Goal: Transaction & Acquisition: Purchase product/service

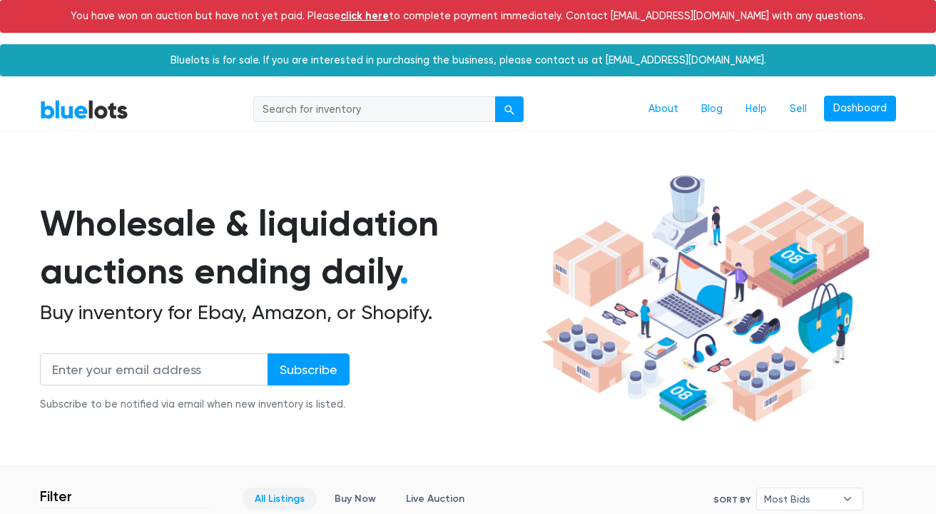
click at [389, 19] on link "click here" at bounding box center [364, 15] width 49 height 13
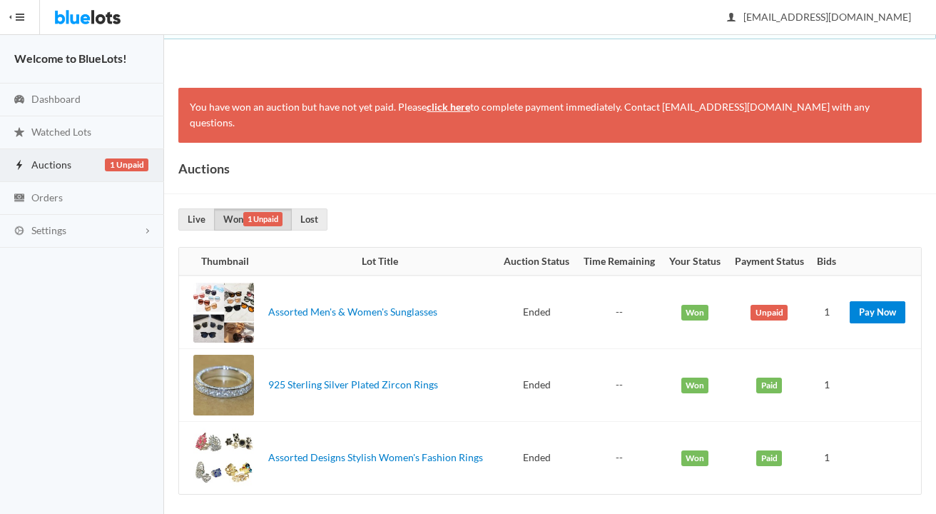
click at [870, 301] on link "Pay Now" at bounding box center [878, 312] width 56 height 22
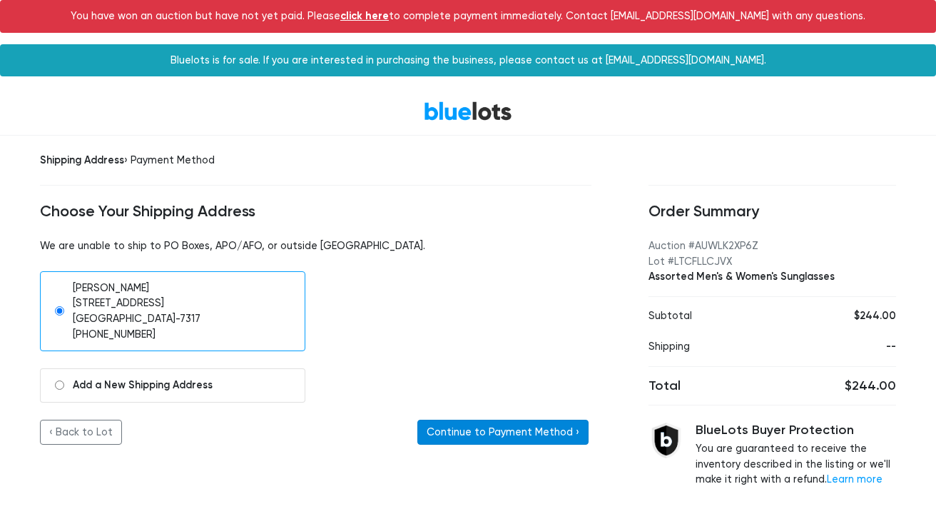
click at [555, 426] on button "Continue to Payment Method ›" at bounding box center [502, 432] width 171 height 26
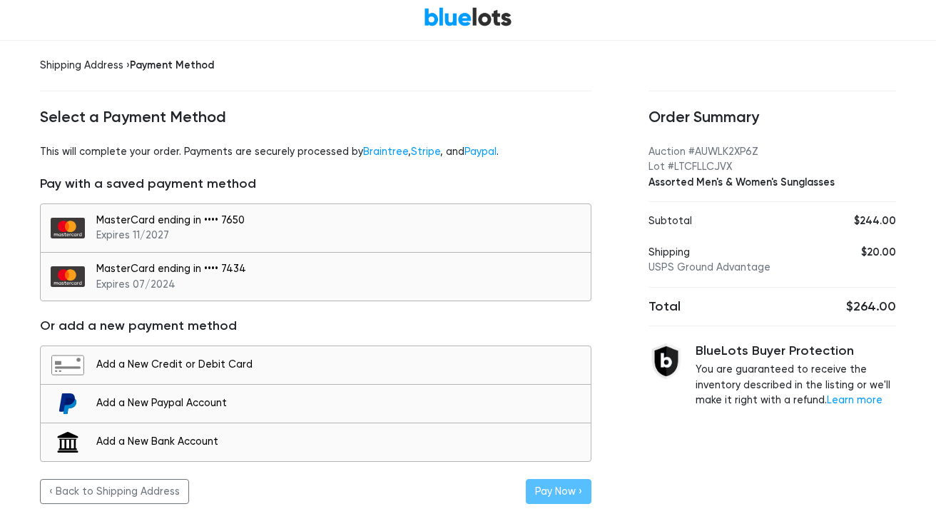
scroll to position [58, 0]
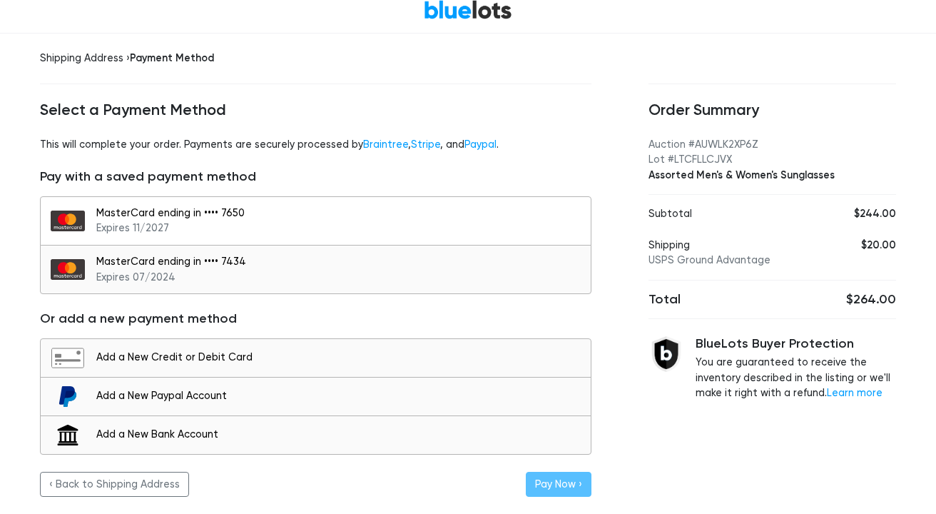
click at [187, 230] on div "MasterCard ending in •••• 7650 Expires 11/2027" at bounding box center [339, 220] width 487 height 31
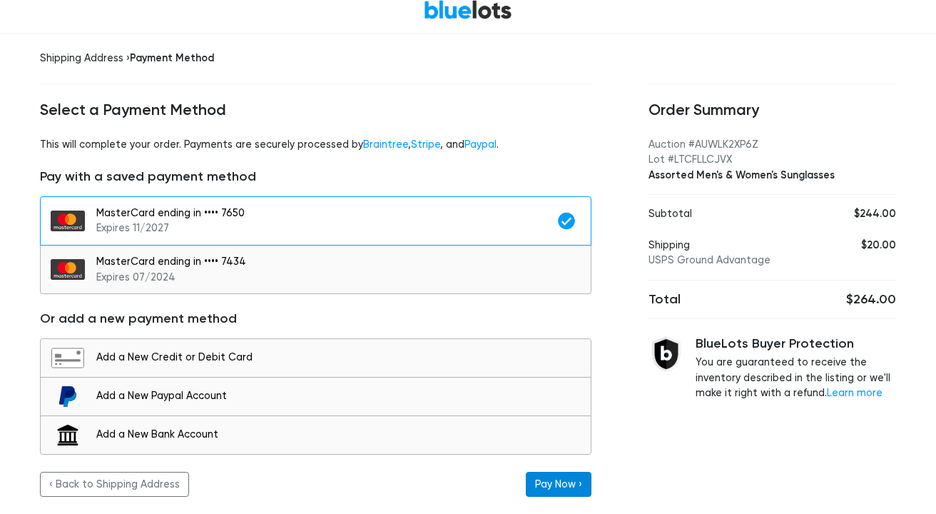
click at [556, 481] on button "Pay Now ›" at bounding box center [559, 485] width 66 height 26
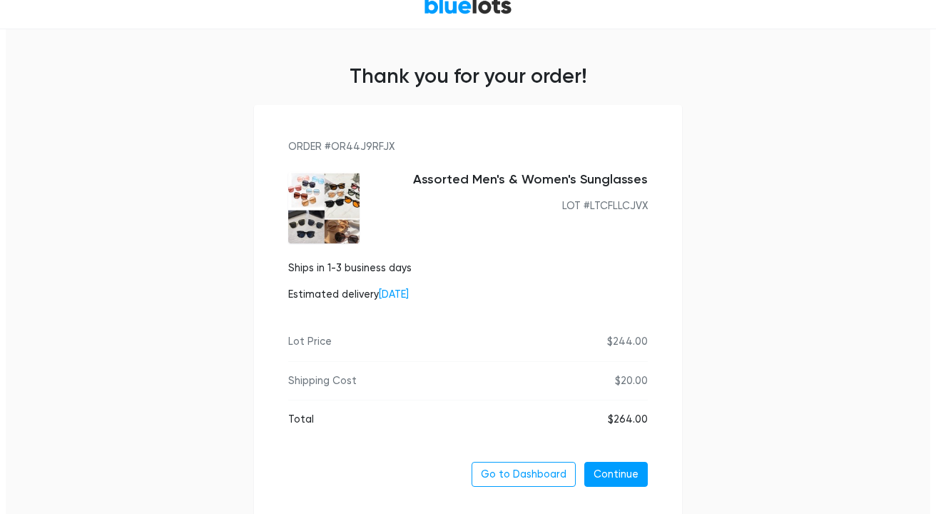
scroll to position [134, 0]
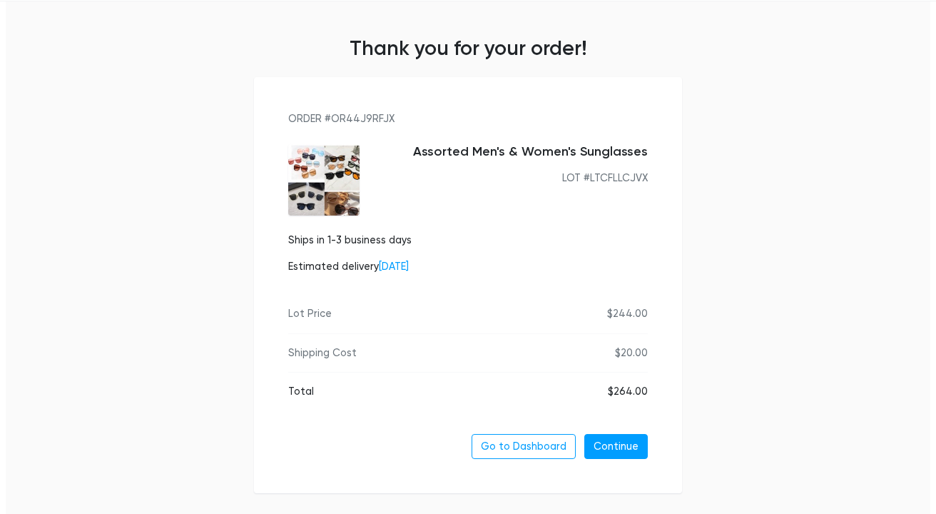
click at [626, 393] on div "$264.00" at bounding box center [628, 392] width 40 height 16
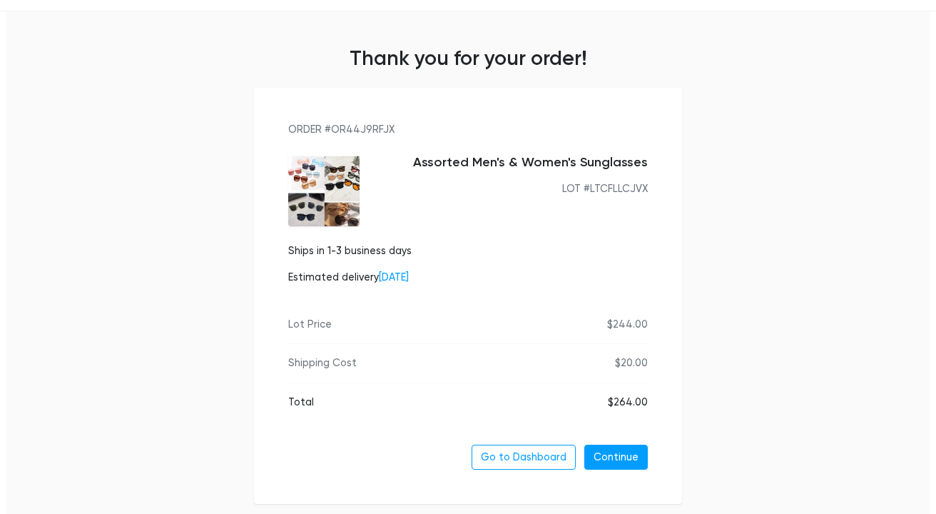
copy div "264.00"
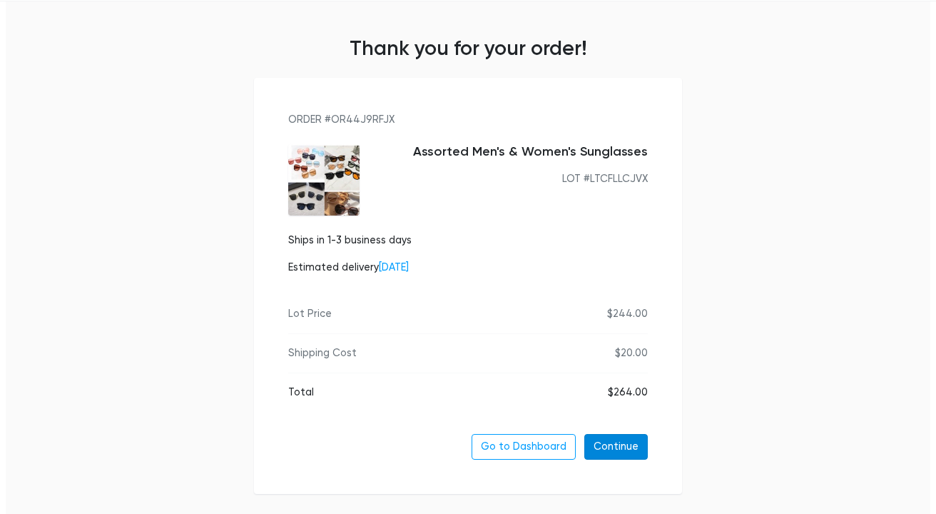
click at [617, 447] on link "Continue" at bounding box center [615, 447] width 63 height 26
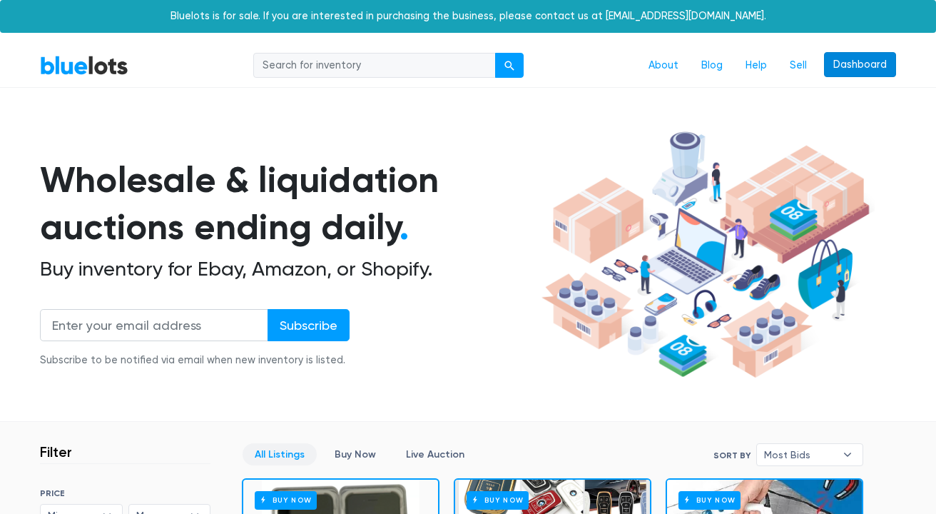
click at [859, 62] on link "Dashboard" at bounding box center [860, 65] width 72 height 26
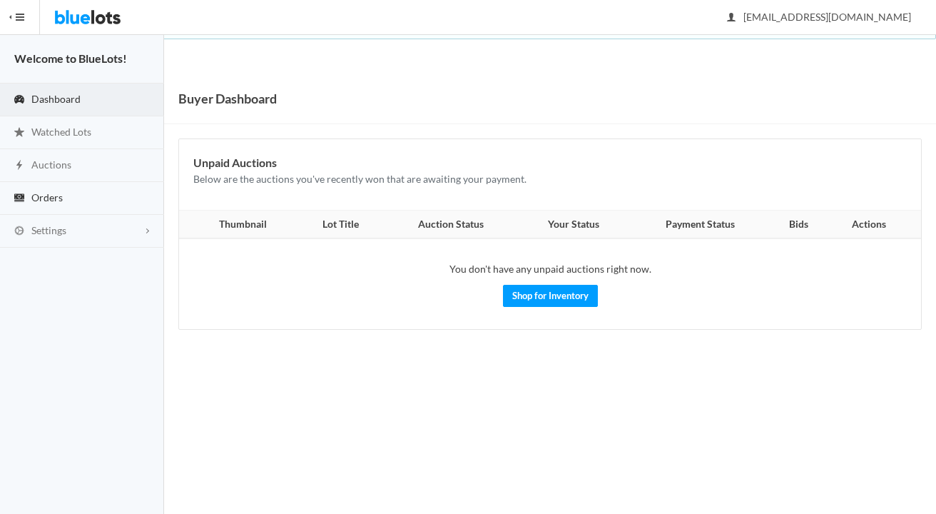
click at [76, 201] on link "Orders" at bounding box center [82, 198] width 164 height 33
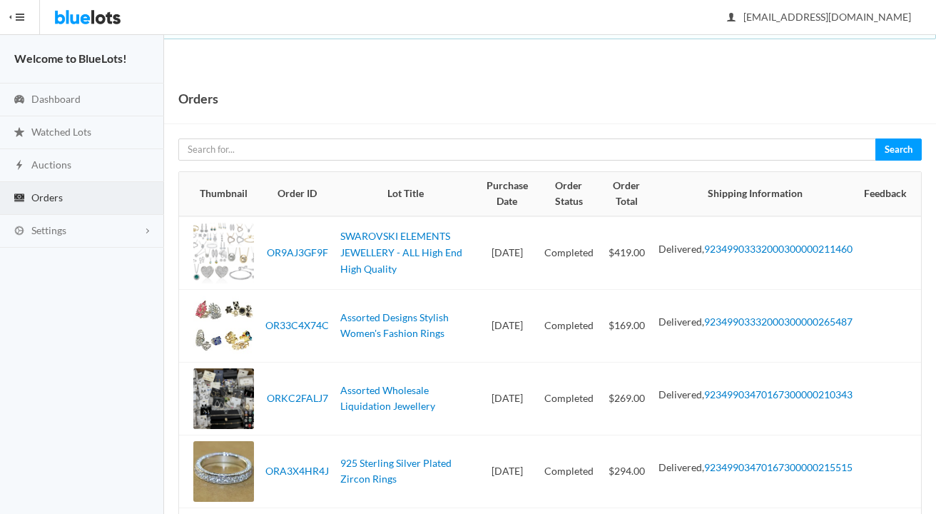
scroll to position [96, 0]
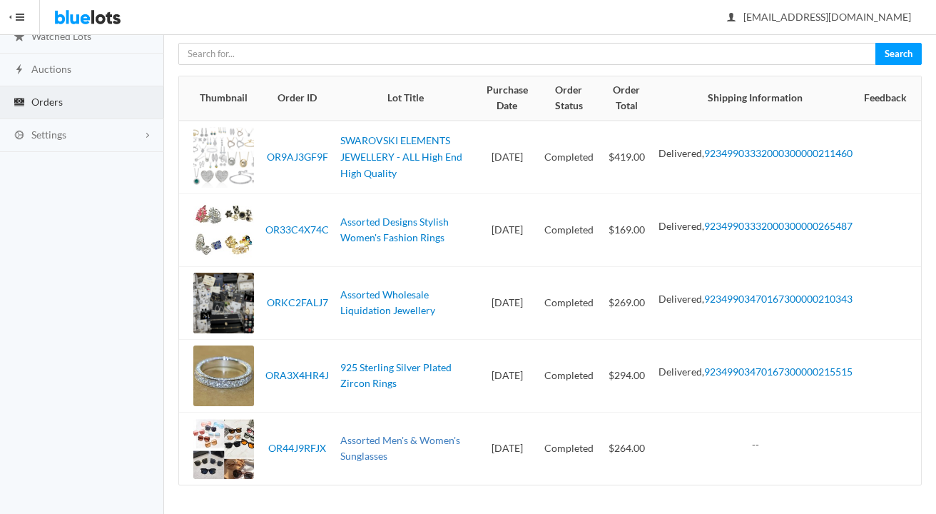
click at [361, 445] on link "Assorted Men's & Women's Sunglasses" at bounding box center [400, 448] width 120 height 29
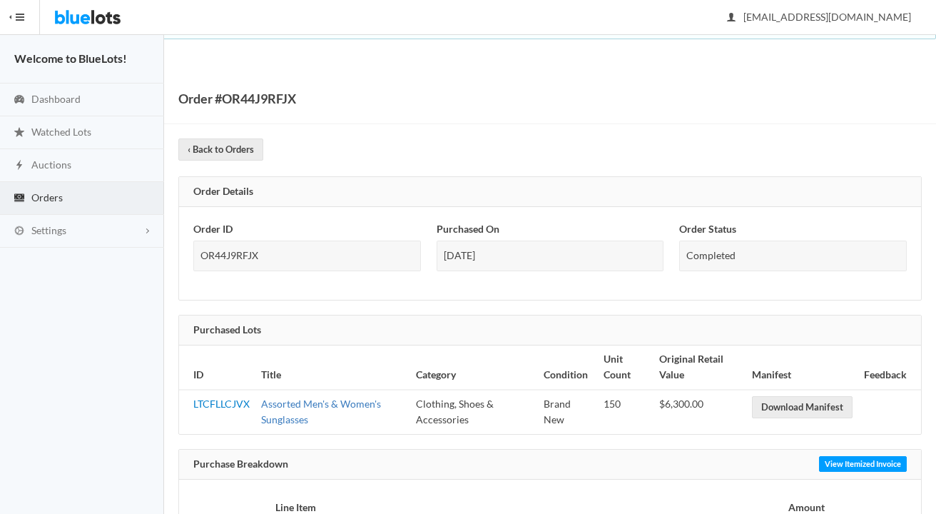
click at [312, 408] on link "Assorted Men's & Women's Sunglasses" at bounding box center [321, 411] width 120 height 29
click at [88, 158] on link "Auctions" at bounding box center [82, 165] width 164 height 33
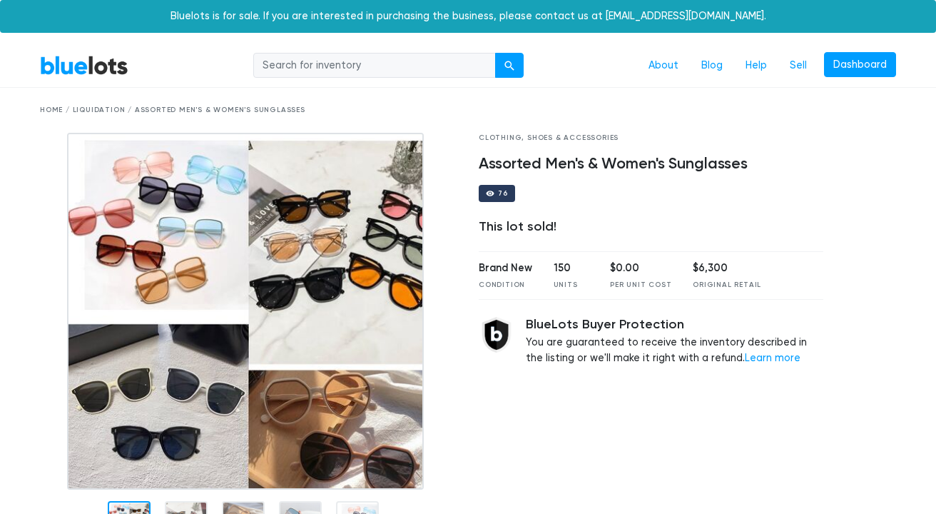
click at [668, 165] on h4 "Assorted Men's & Women's Sunglasses" at bounding box center [651, 164] width 345 height 19
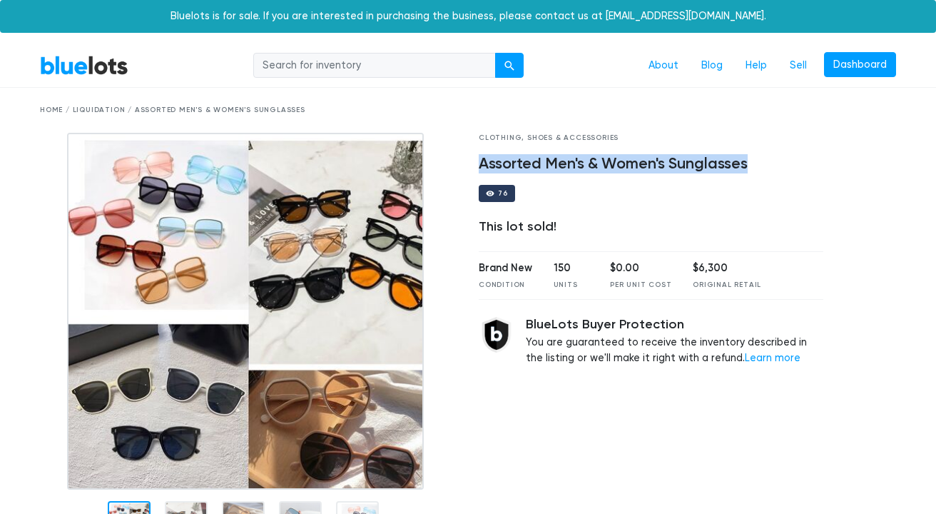
click at [668, 165] on h4 "Assorted Men's & Women's Sunglasses" at bounding box center [651, 164] width 345 height 19
copy div "Assorted Men's & Women's Sunglasses"
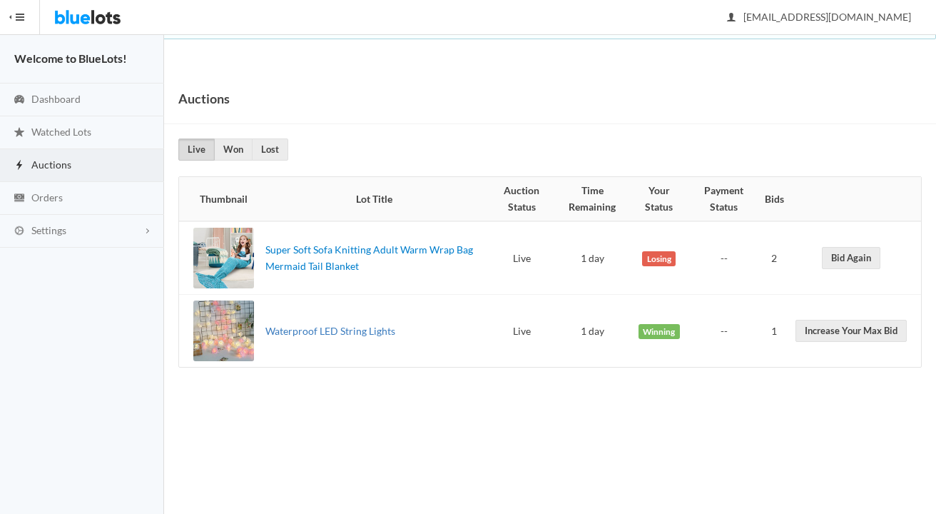
click at [370, 332] on link "Waterproof LED String Lights" at bounding box center [330, 331] width 130 height 12
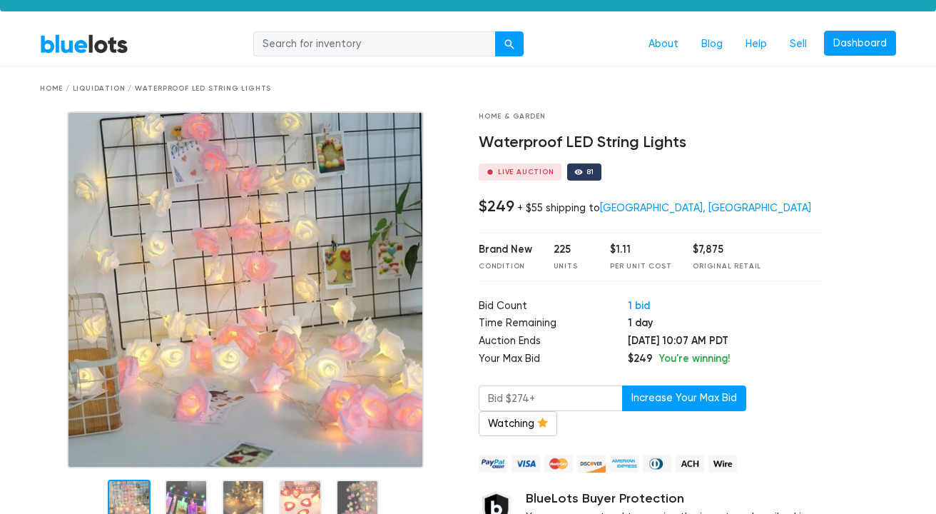
scroll to position [24, 0]
